Goal: Contribute content: Contribute content

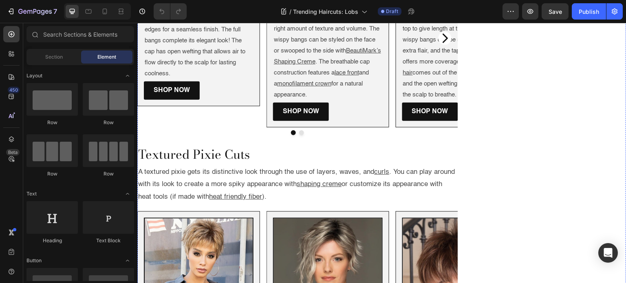
scroll to position [530, 0]
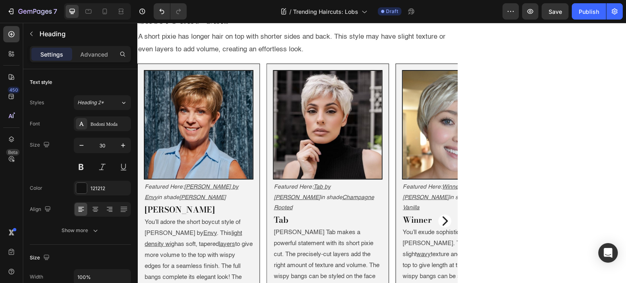
scroll to position [459, 0]
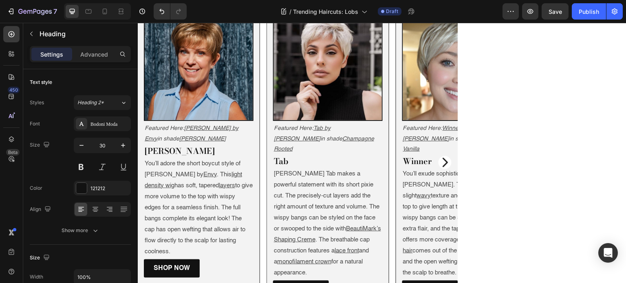
drag, startPoint x: 416, startPoint y: 217, endPoint x: 139, endPoint y: 205, distance: 277.7
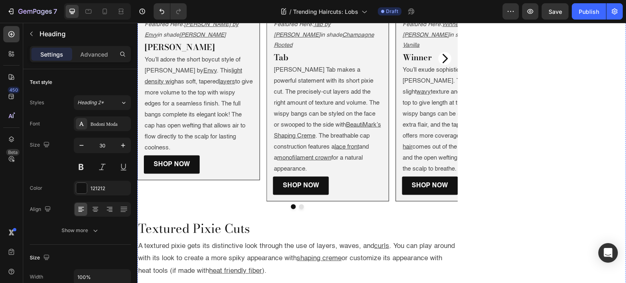
scroll to position [566, 0]
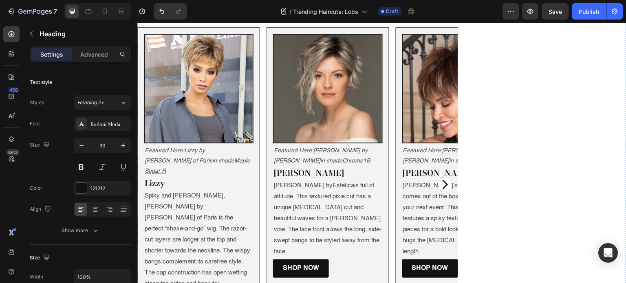
scroll to position [916, 0]
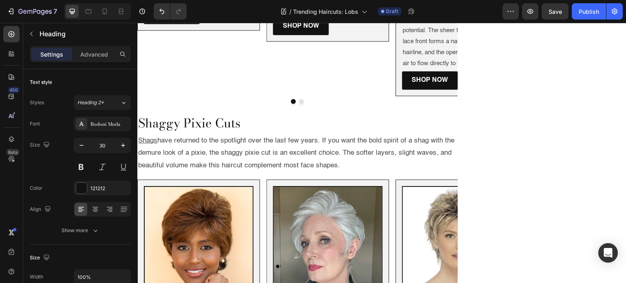
scroll to position [1328, 0]
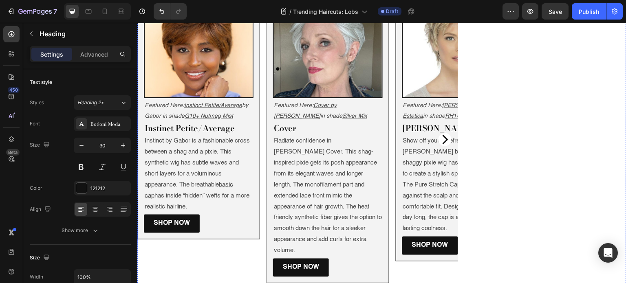
scroll to position [1675, 0]
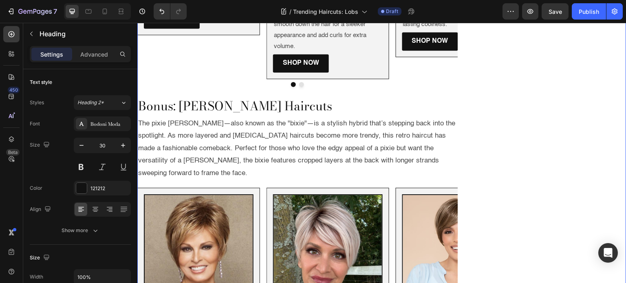
scroll to position [1724, 0]
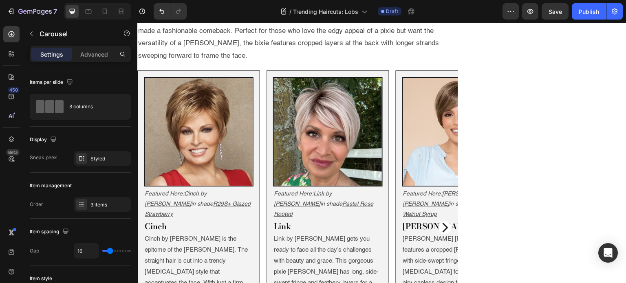
scroll to position [1847, 0]
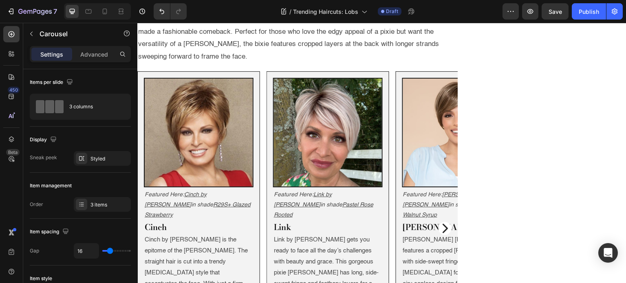
click at [85, 203] on div at bounding box center [81, 204] width 11 height 11
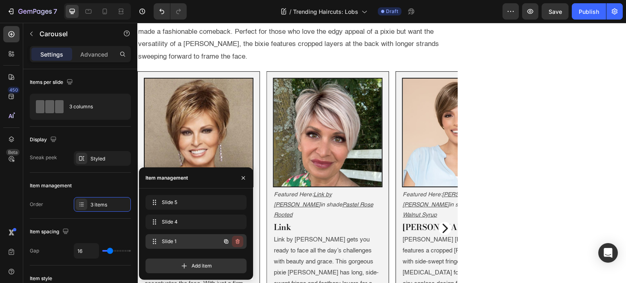
click at [238, 242] on icon "button" at bounding box center [237, 241] width 7 height 7
click at [238, 242] on div "Delete" at bounding box center [232, 241] width 15 height 7
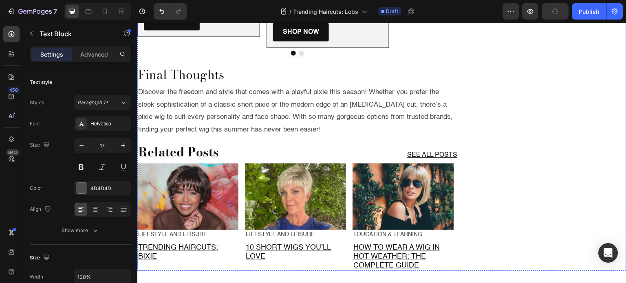
scroll to position [2136, 0]
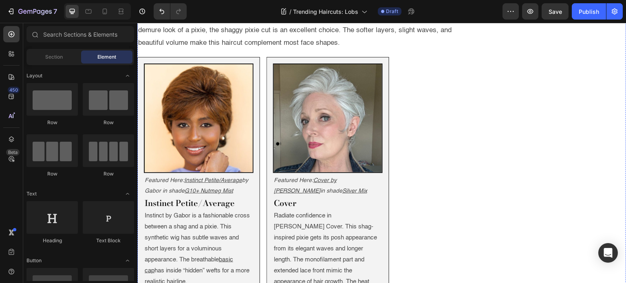
scroll to position [1450, 0]
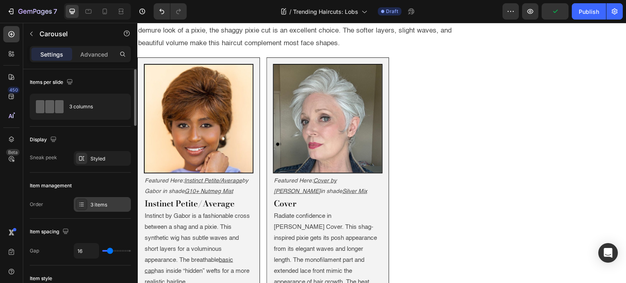
click at [110, 202] on div "3 items" at bounding box center [109, 204] width 38 height 7
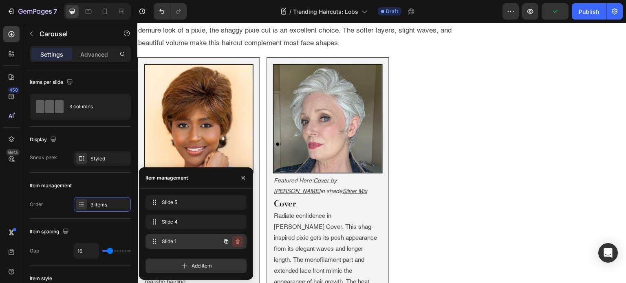
click at [240, 244] on icon "button" at bounding box center [237, 241] width 7 height 7
click at [240, 244] on div "Delete" at bounding box center [232, 241] width 15 height 7
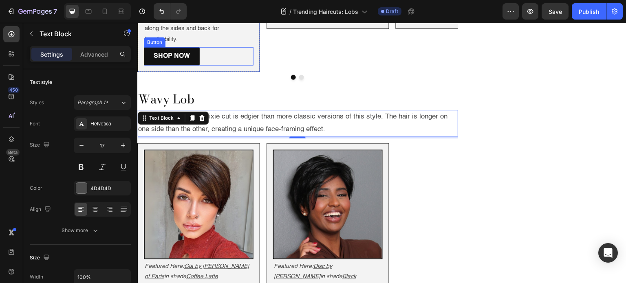
scroll to position [1070, 0]
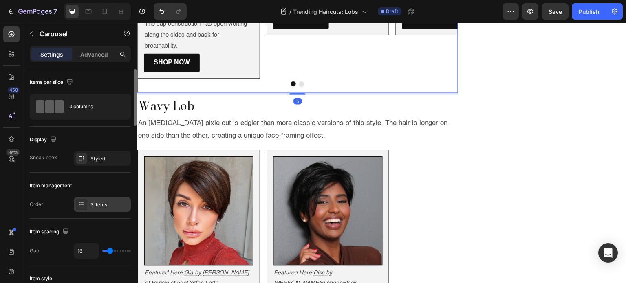
click at [89, 201] on div "3 items" at bounding box center [102, 204] width 57 height 15
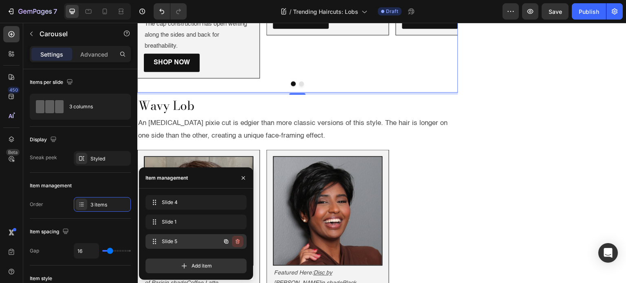
click at [239, 241] on icon "button" at bounding box center [237, 241] width 7 height 7
click at [239, 241] on div "Delete" at bounding box center [232, 241] width 15 height 7
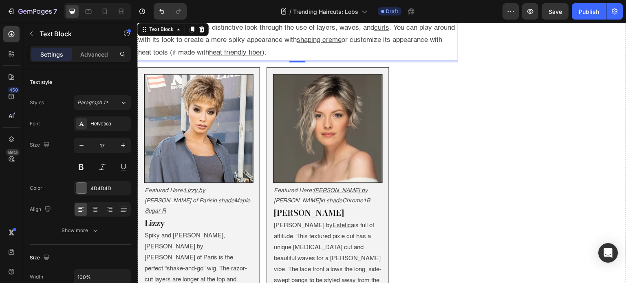
scroll to position [784, 0]
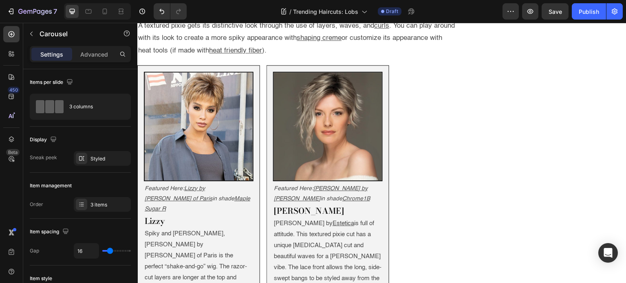
scroll to position [668, 0]
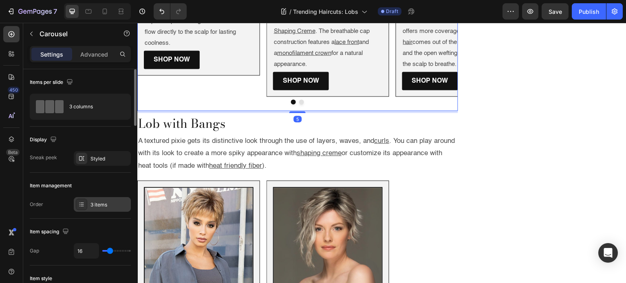
click at [96, 209] on div "3 items" at bounding box center [102, 204] width 57 height 15
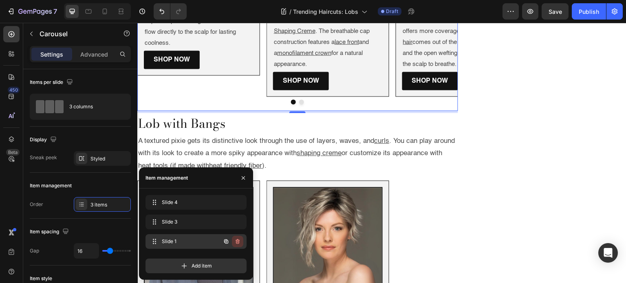
click at [240, 242] on icon "button" at bounding box center [237, 241] width 7 height 7
click at [240, 242] on button "Delete" at bounding box center [232, 241] width 22 height 11
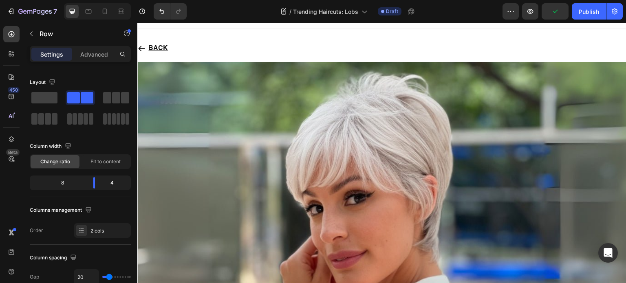
scroll to position [0, 0]
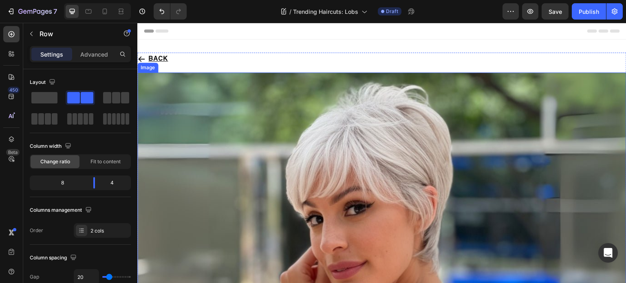
click at [224, 145] on img at bounding box center [381, 233] width 489 height 320
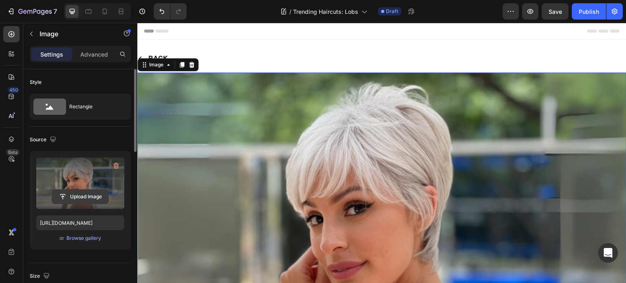
click at [87, 197] on input "file" at bounding box center [80, 197] width 56 height 14
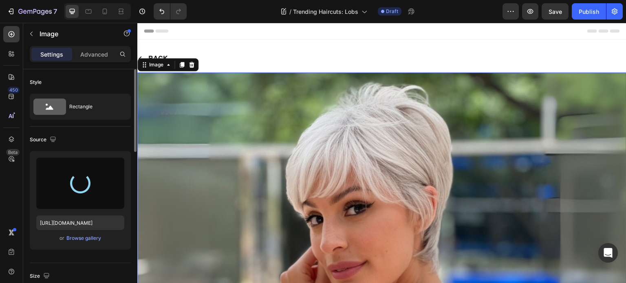
type input "[URL][DOMAIN_NAME]"
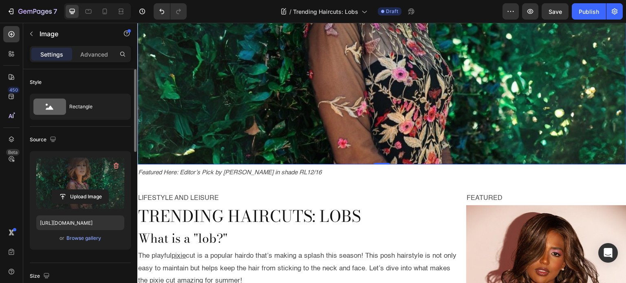
scroll to position [254, 0]
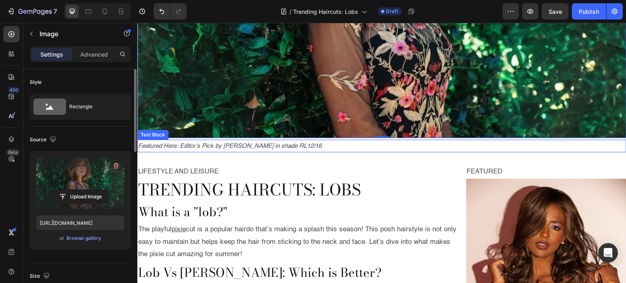
click at [181, 143] on icon "Featured Here: Editor’s Pick by [PERSON_NAME] in shade RL12/16" at bounding box center [229, 146] width 183 height 6
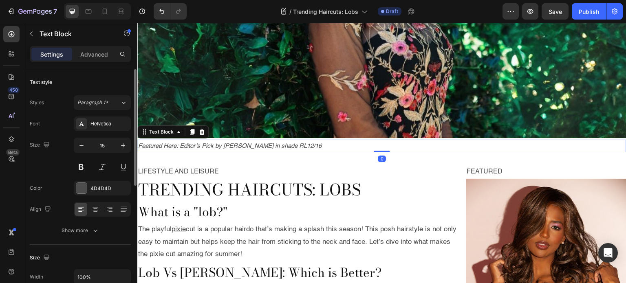
click at [181, 143] on icon "Featured Here: Editor’s Pick by [PERSON_NAME] in shade RL12/16" at bounding box center [229, 146] width 183 height 6
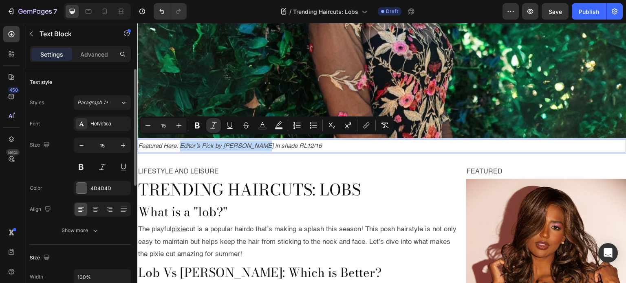
drag, startPoint x: 181, startPoint y: 142, endPoint x: 250, endPoint y: 141, distance: 68.5
click at [250, 143] on icon "Featured Here: Editor’s Pick by [PERSON_NAME] in shade RL12/16" at bounding box center [229, 146] width 183 height 6
click at [363, 128] on icon "Editor contextual toolbar" at bounding box center [366, 125] width 8 height 8
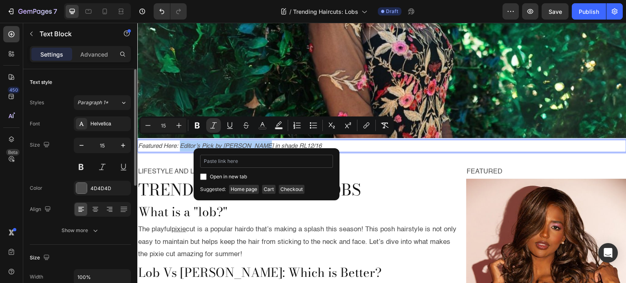
click at [275, 159] on input "Editor contextual toolbar" at bounding box center [266, 161] width 133 height 13
type input "[URL][DOMAIN_NAME][PERSON_NAME]"
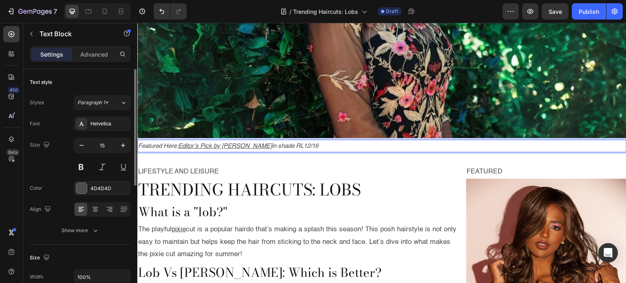
click at [289, 143] on icon "in shade RL12/16" at bounding box center [295, 146] width 46 height 6
drag, startPoint x: 289, startPoint y: 141, endPoint x: 308, endPoint y: 141, distance: 19.6
click at [308, 143] on icon "in shade RL12/16" at bounding box center [295, 146] width 46 height 6
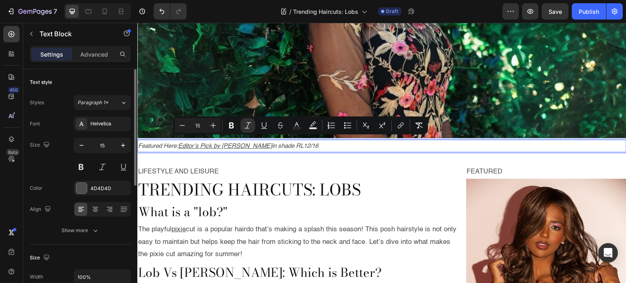
click at [261, 143] on u "Editor’s Pick by [PERSON_NAME]" at bounding box center [225, 146] width 94 height 6
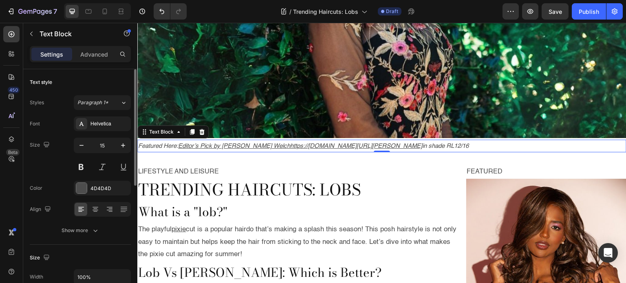
drag, startPoint x: 262, startPoint y: 140, endPoint x: 228, endPoint y: 142, distance: 34.3
click at [163, 13] on icon "Undo/Redo" at bounding box center [161, 11] width 5 height 5
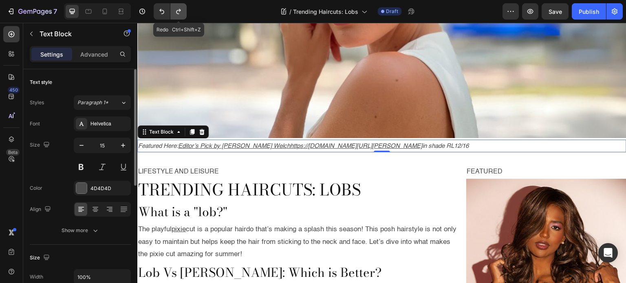
click at [176, 13] on icon "Undo/Redo" at bounding box center [178, 11] width 8 height 8
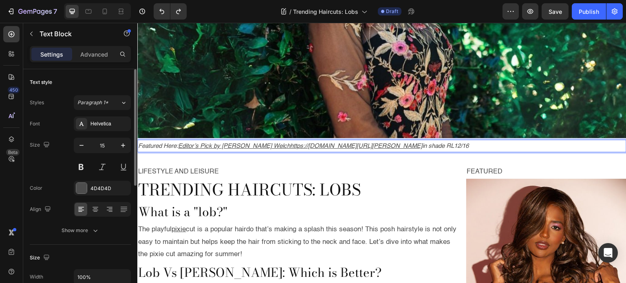
click at [183, 143] on u "Editor’s Pick by [PERSON_NAME] Welchhttps://[DOMAIN_NAME][URL][PERSON_NAME]" at bounding box center [300, 146] width 244 height 6
drag, startPoint x: 183, startPoint y: 141, endPoint x: 461, endPoint y: 143, distance: 278.3
click at [422, 143] on u "Editor’s Pick by [PERSON_NAME] Welchhttps://[DOMAIN_NAME][URL][PERSON_NAME]" at bounding box center [300, 146] width 244 height 6
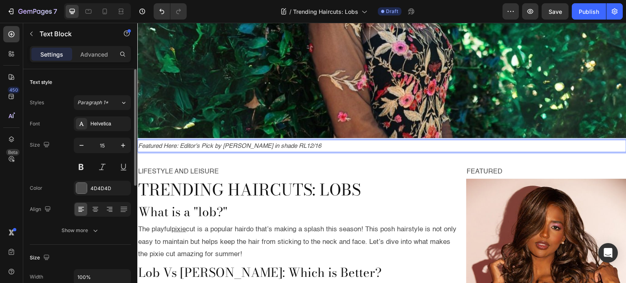
click at [181, 143] on icon "Featured Here: Editor's Pick by [PERSON_NAME] in shade RL12/16" at bounding box center [229, 146] width 183 height 6
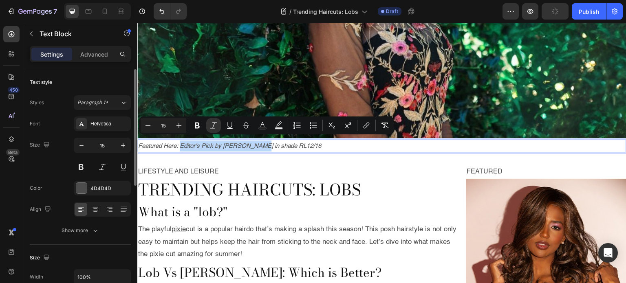
drag, startPoint x: 181, startPoint y: 140, endPoint x: 262, endPoint y: 139, distance: 80.3
click at [262, 143] on icon "Featured Here: Editor's Pick by [PERSON_NAME] in shade RL12/16" at bounding box center [229, 146] width 183 height 6
click at [370, 124] on button "link" at bounding box center [366, 125] width 15 height 15
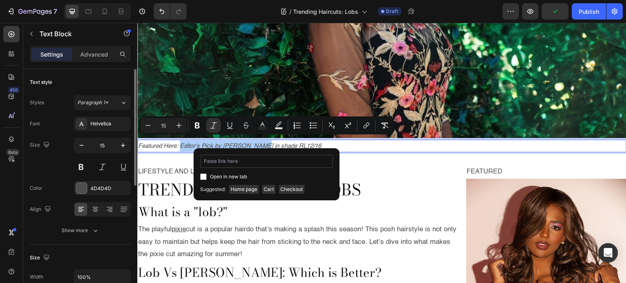
click at [297, 158] on input "Editor contextual toolbar" at bounding box center [266, 161] width 133 height 13
type input "[URL][DOMAIN_NAME][PERSON_NAME]"
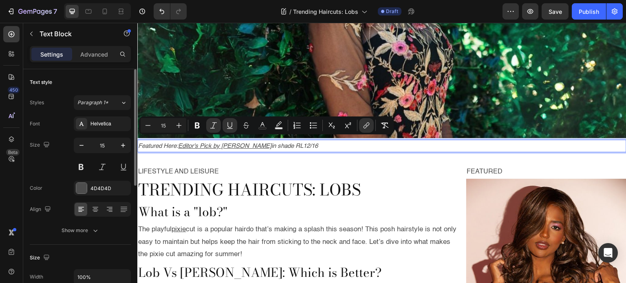
click at [325, 142] on p "Featured Here: Editor's Pick by [PERSON_NAME] in shade RL12/16" at bounding box center [381, 146] width 487 height 11
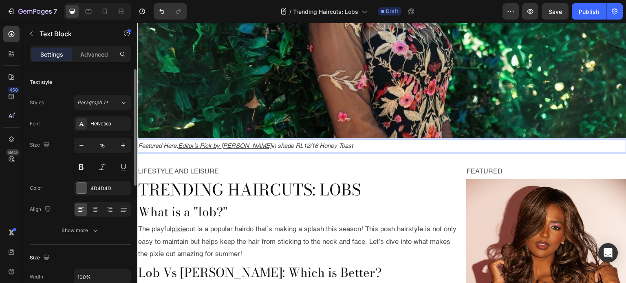
click at [291, 143] on icon "in shade RL12/16 Honey Toast" at bounding box center [311, 146] width 81 height 6
drag, startPoint x: 291, startPoint y: 140, endPoint x: 338, endPoint y: 142, distance: 47.7
click at [338, 143] on icon "in shade RL12/16 Honey Toast" at bounding box center [311, 146] width 81 height 6
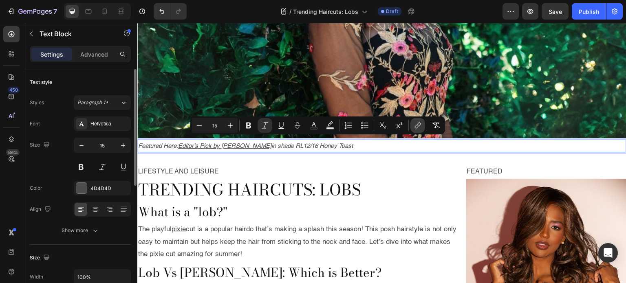
click at [418, 124] on icon "Editor contextual toolbar" at bounding box center [418, 125] width 8 height 8
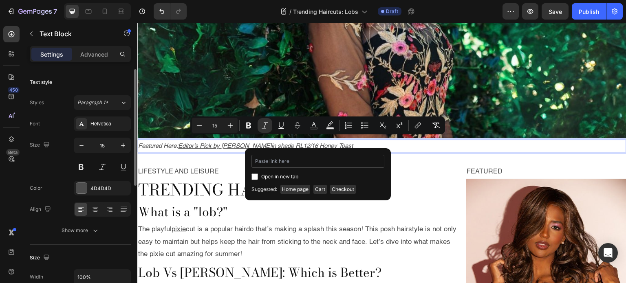
click at [327, 163] on input "Editor contextual toolbar" at bounding box center [317, 161] width 133 height 13
type input "[URL][DOMAIN_NAME][PERSON_NAME]"
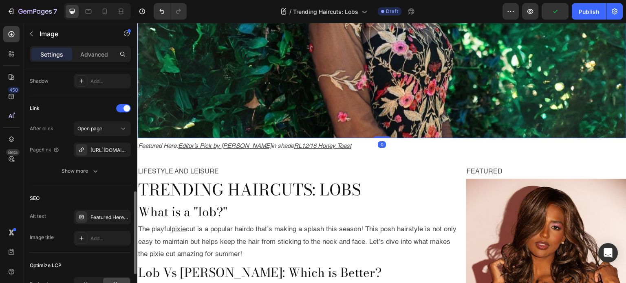
scroll to position [346, 0]
click at [98, 156] on div "After click Open page Page/link [URL][DOMAIN_NAME][PERSON_NAME] Show more" at bounding box center [80, 148] width 101 height 57
click at [98, 147] on div "[URL][DOMAIN_NAME][PERSON_NAME]" at bounding box center [102, 148] width 24 height 7
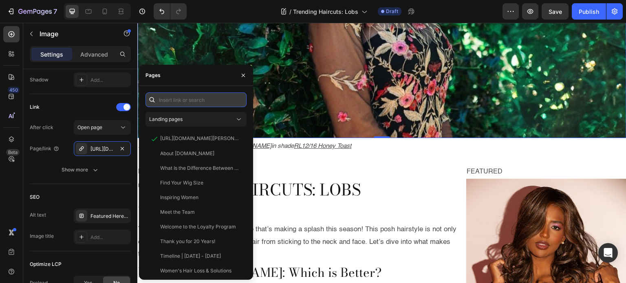
click at [174, 99] on input "text" at bounding box center [195, 99] width 101 height 15
paste input "[URL][DOMAIN_NAME][PERSON_NAME]"
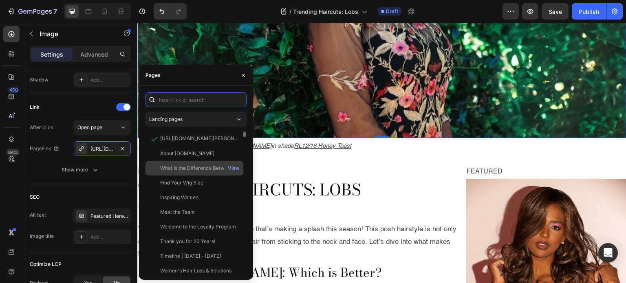
type input "[URL][DOMAIN_NAME][PERSON_NAME]"
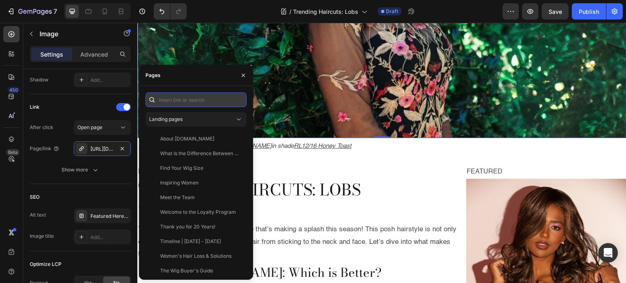
scroll to position [0, 0]
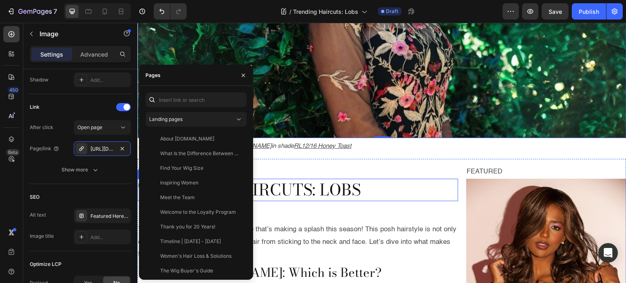
click at [297, 194] on h2 "Trending Haircuts: Lobs" at bounding box center [297, 190] width 321 height 22
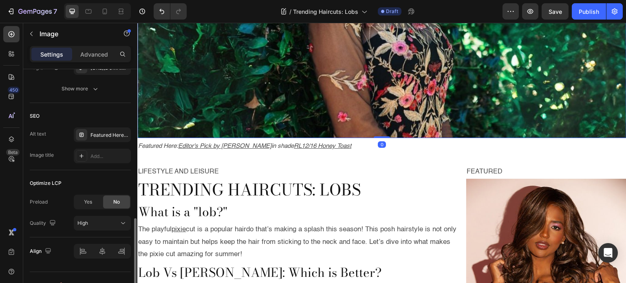
scroll to position [441, 0]
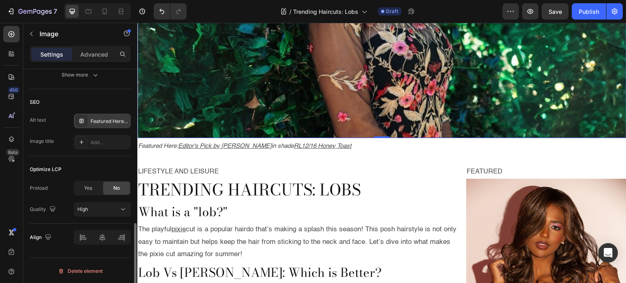
click at [90, 120] on div "Featured Here: Mira by Amore in shade Cinnamon Frost R" at bounding box center [109, 121] width 38 height 7
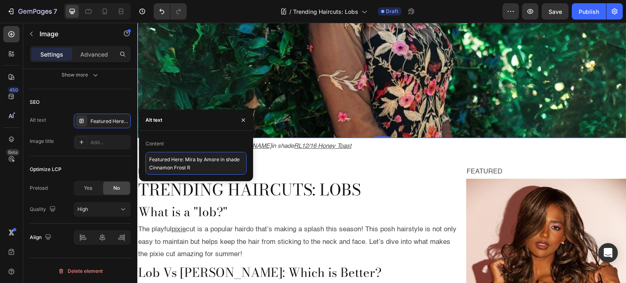
drag, startPoint x: 215, startPoint y: 167, endPoint x: 186, endPoint y: 159, distance: 30.4
click at [186, 159] on textarea "Featured Here: Mira by Amore in shade Cinnamon Frost R" at bounding box center [195, 163] width 101 height 23
type textarea "Featured Here: Editor's Pick by [PERSON_NAME] in shade RL12/16 Honey Toast"
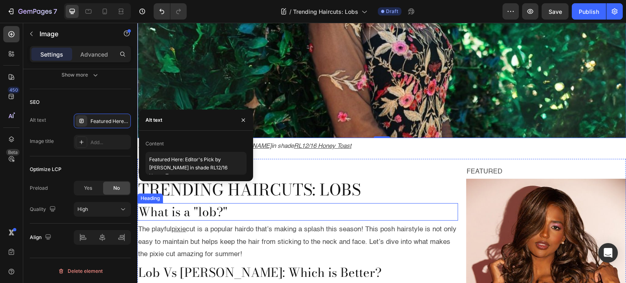
click at [277, 215] on h2 "What is a "lob?"" at bounding box center [297, 212] width 321 height 18
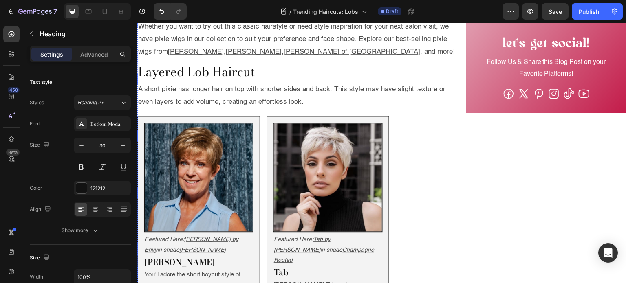
scroll to position [699, 0]
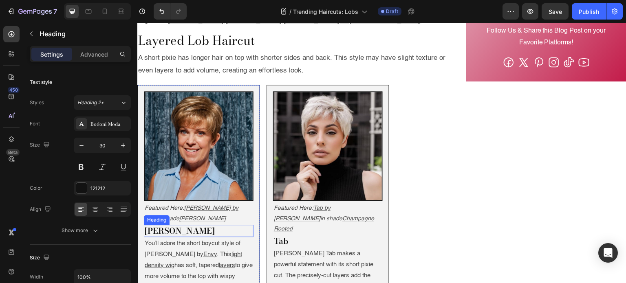
click at [187, 229] on h2 "[PERSON_NAME]" at bounding box center [199, 231] width 110 height 12
click at [187, 229] on p "[PERSON_NAME]" at bounding box center [199, 231] width 108 height 11
click at [291, 235] on h2 "Tab" at bounding box center [328, 241] width 110 height 12
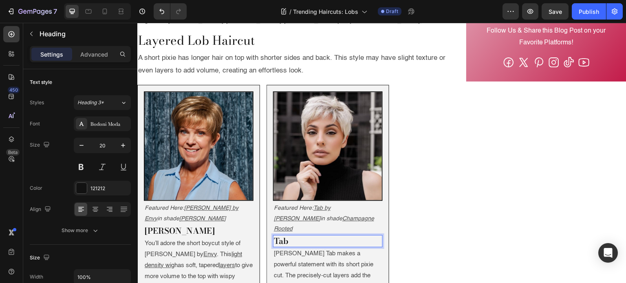
click at [291, 236] on p "Tab" at bounding box center [328, 241] width 108 height 11
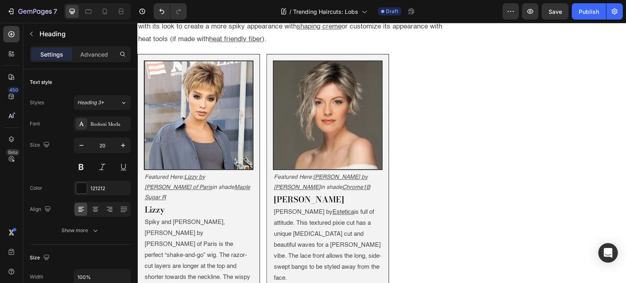
scroll to position [1115, 0]
click at [169, 204] on h2 "Lizzy" at bounding box center [199, 210] width 110 height 12
click at [169, 205] on p "Lizzy" at bounding box center [199, 210] width 108 height 11
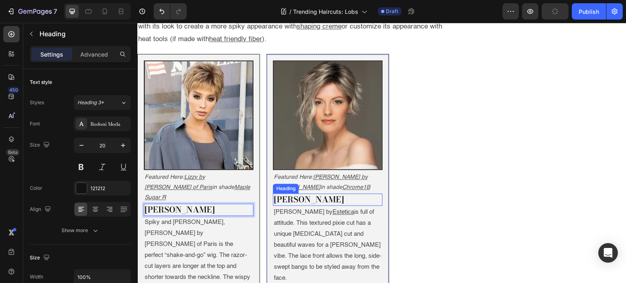
click at [276, 194] on h2 "[PERSON_NAME]" at bounding box center [328, 200] width 110 height 12
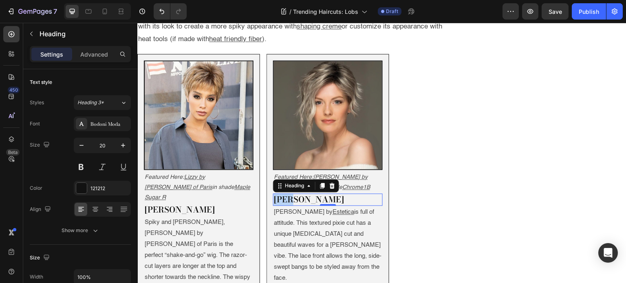
click at [286, 194] on p "[PERSON_NAME]" at bounding box center [328, 199] width 108 height 11
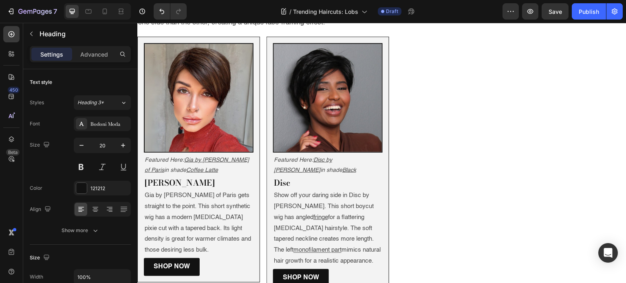
scroll to position [1504, 0]
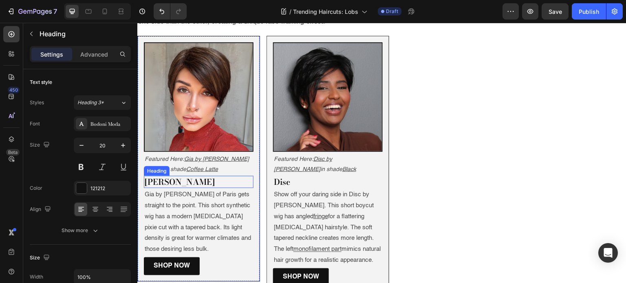
click at [201, 176] on h2 "[PERSON_NAME]" at bounding box center [199, 182] width 110 height 12
click at [201, 177] on p "[PERSON_NAME]" at bounding box center [199, 182] width 108 height 11
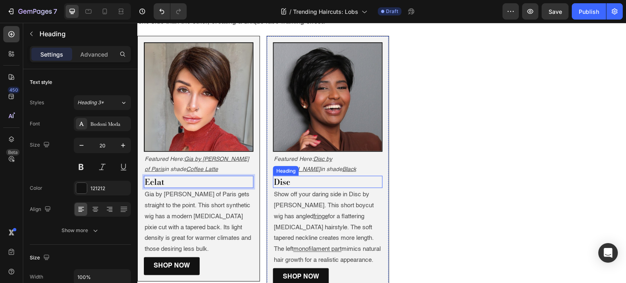
click at [307, 176] on h2 "Disc" at bounding box center [328, 182] width 110 height 12
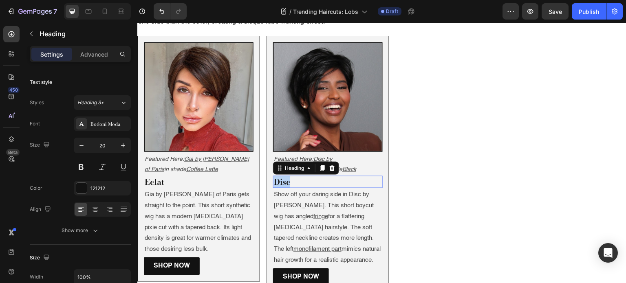
click at [307, 177] on p "Disc" at bounding box center [328, 182] width 108 height 11
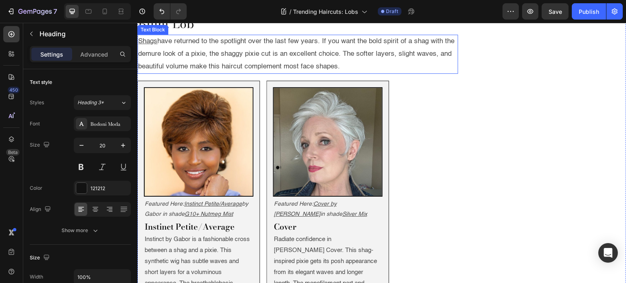
scroll to position [1820, 0]
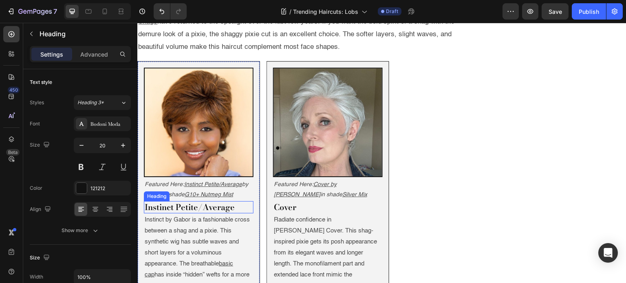
click at [178, 201] on h2 "Instinct Petite/Average" at bounding box center [199, 207] width 110 height 12
click at [178, 202] on p "Instinct Petite/Average" at bounding box center [199, 207] width 108 height 11
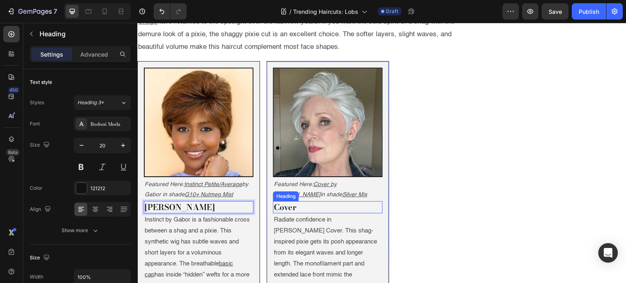
click at [289, 201] on h2 "Cover" at bounding box center [328, 207] width 110 height 12
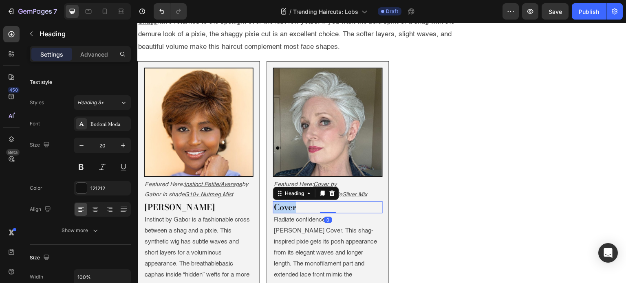
click at [289, 202] on p "Cover" at bounding box center [328, 207] width 108 height 11
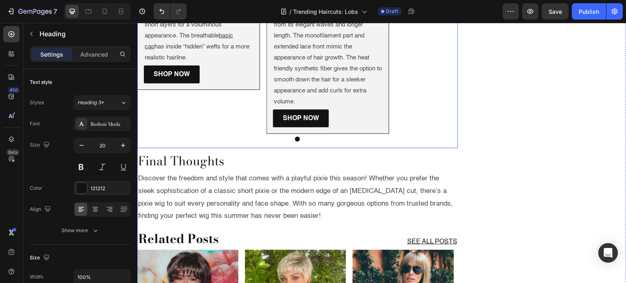
scroll to position [2049, 0]
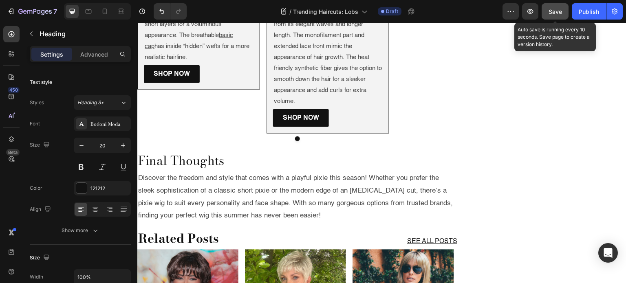
click at [555, 15] on div "Save" at bounding box center [554, 11] width 13 height 9
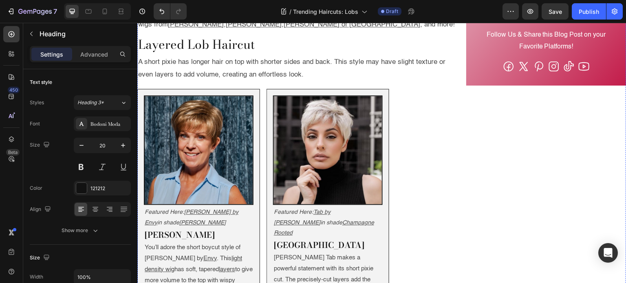
scroll to position [698, 0]
